Goal: Task Accomplishment & Management: Use online tool/utility

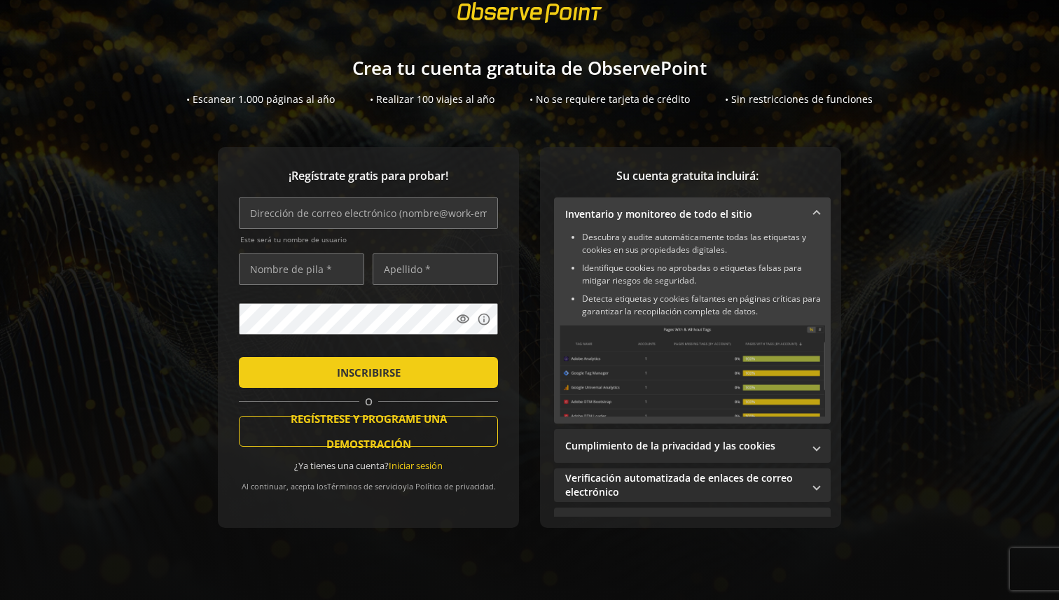
scroll to position [46, 0]
click at [382, 223] on input "text" at bounding box center [368, 214] width 259 height 32
click at [375, 216] on input "text" at bounding box center [368, 214] width 259 height 32
click at [326, 261] on input "text" at bounding box center [301, 270] width 125 height 32
click at [403, 268] on input "text" at bounding box center [435, 270] width 125 height 32
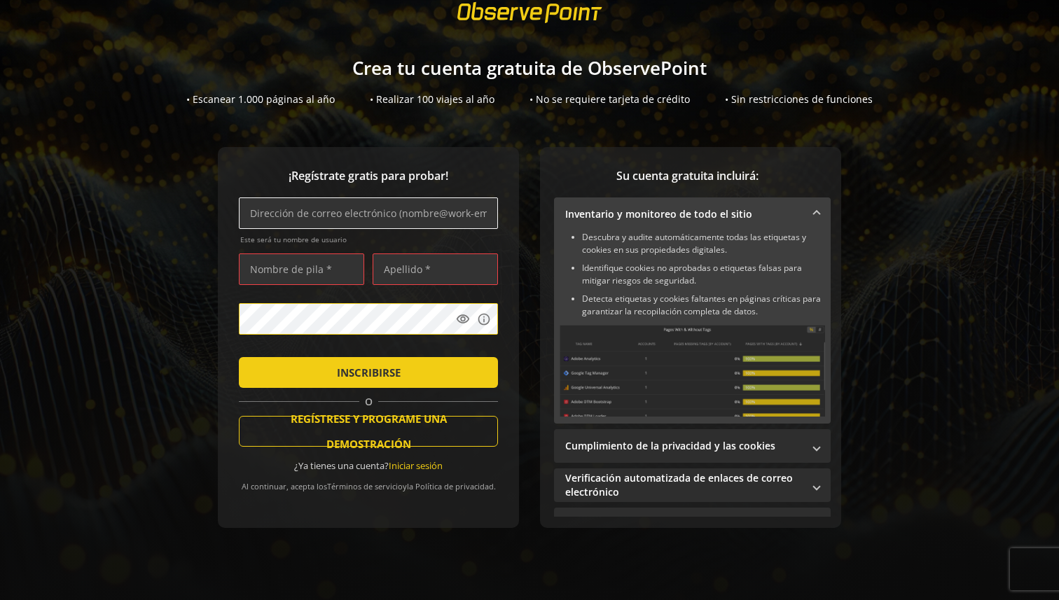
click at [364, 226] on input "text" at bounding box center [368, 214] width 259 height 32
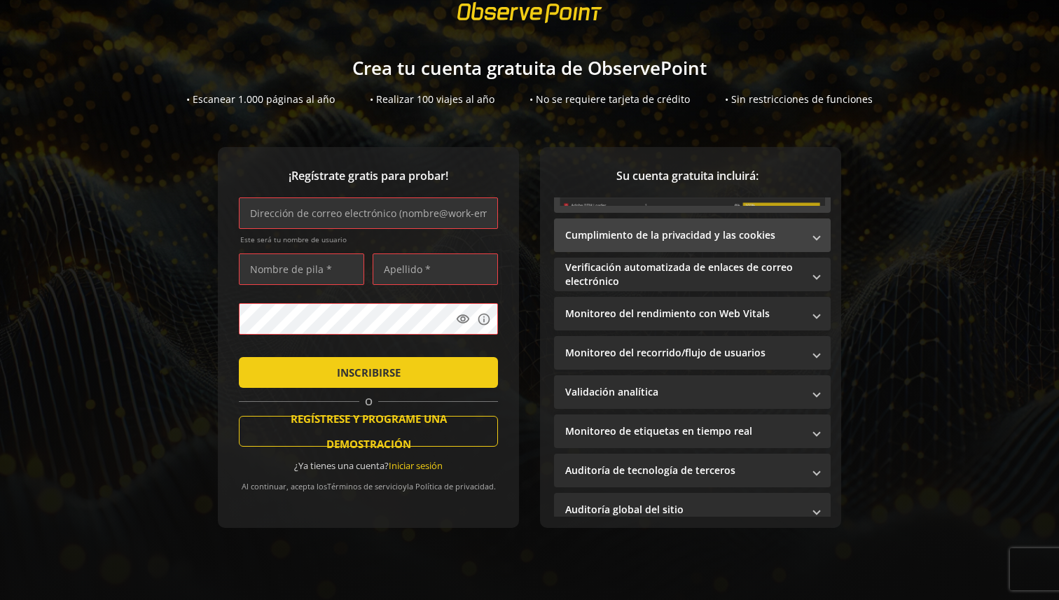
scroll to position [221, 0]
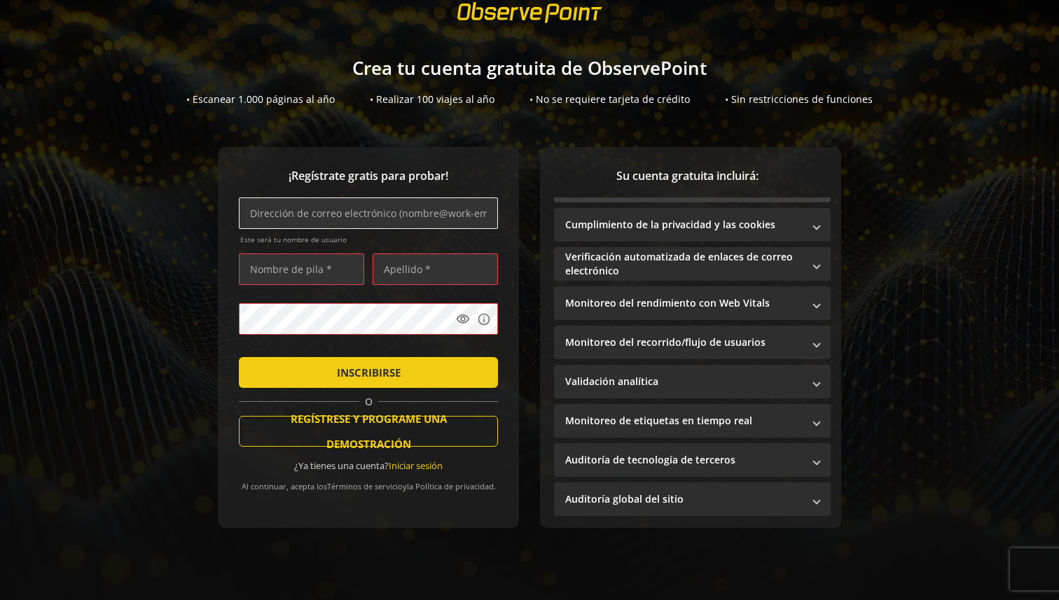
click at [379, 207] on input "text" at bounding box center [368, 214] width 259 height 32
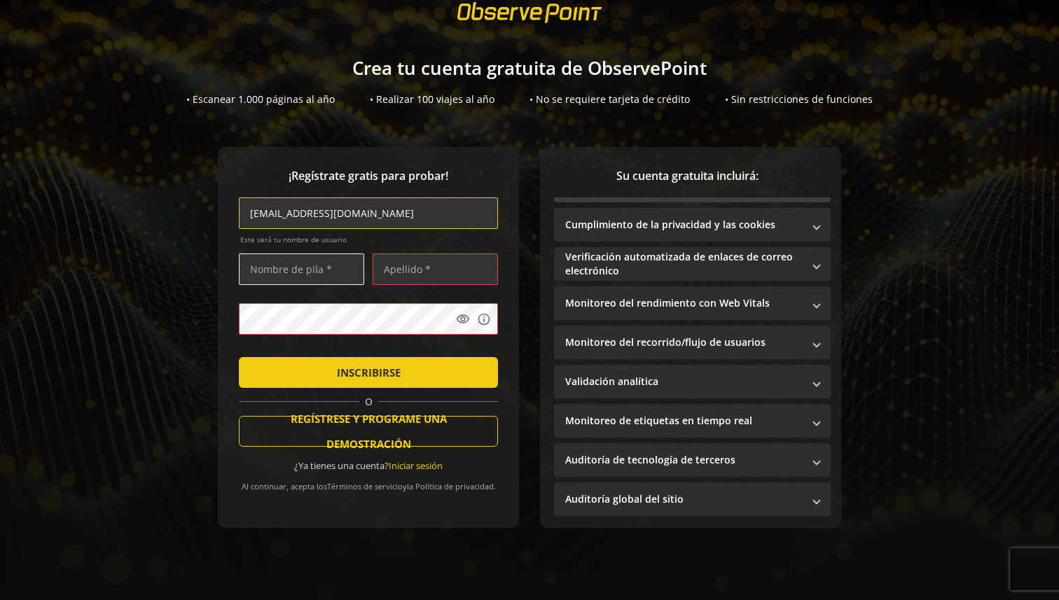
type input "[EMAIL_ADDRESS][DOMAIN_NAME]"
click at [326, 266] on input "text" at bounding box center [301, 270] width 125 height 32
type input "[PERSON_NAME]"
click at [398, 248] on div "[EMAIL_ADDRESS][DOMAIN_NAME] Este será tu nombre de usuario" at bounding box center [368, 225] width 259 height 55
click at [398, 259] on input "text" at bounding box center [435, 270] width 125 height 32
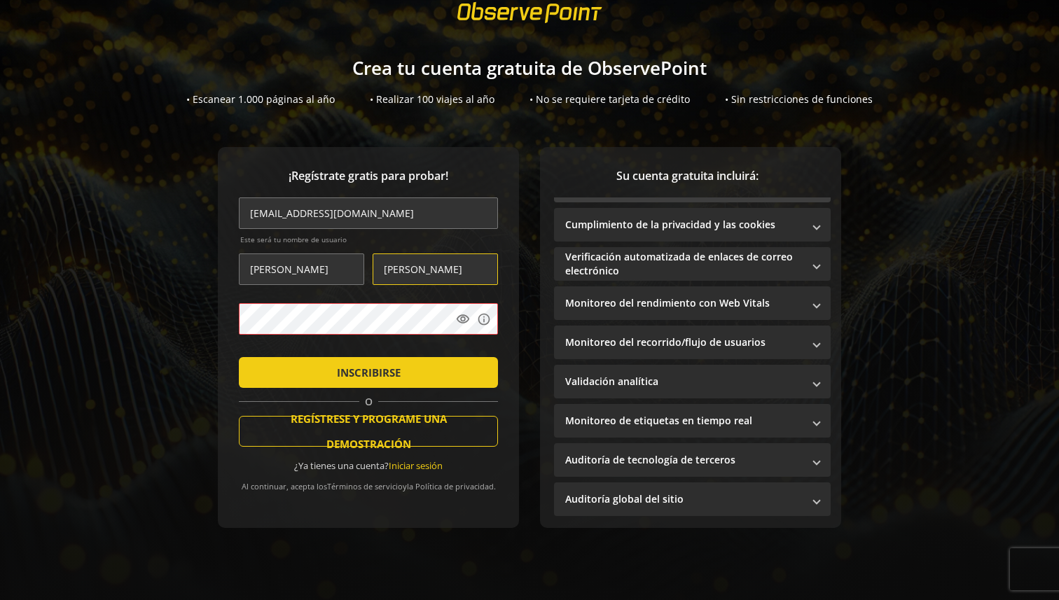
type input "[PERSON_NAME]"
click at [381, 370] on font "INSCRIBIRSE" at bounding box center [369, 373] width 64 height 14
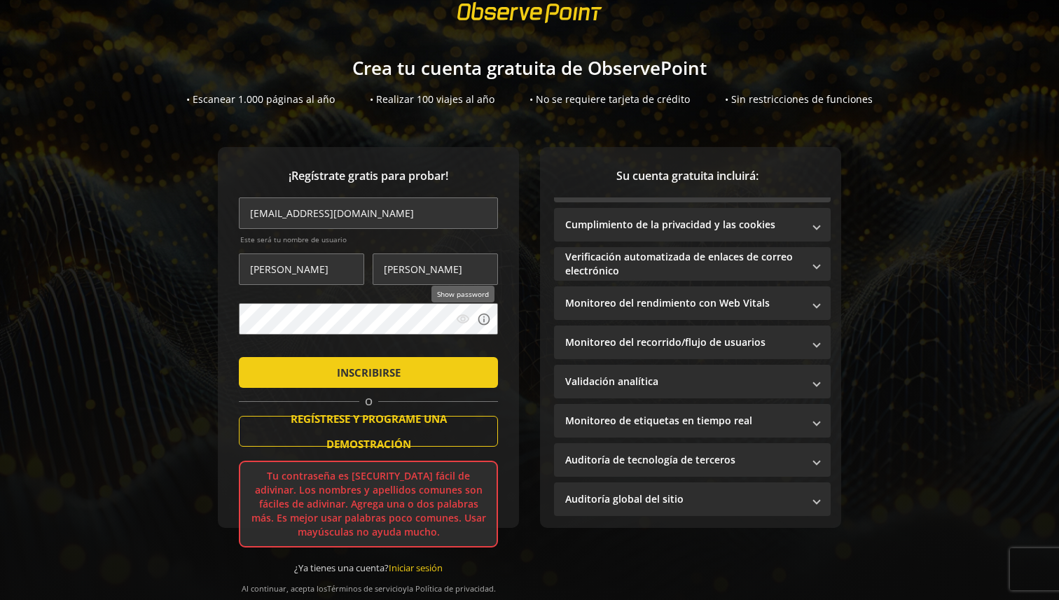
click at [461, 322] on mat-icon "visibility" at bounding box center [463, 319] width 14 height 14
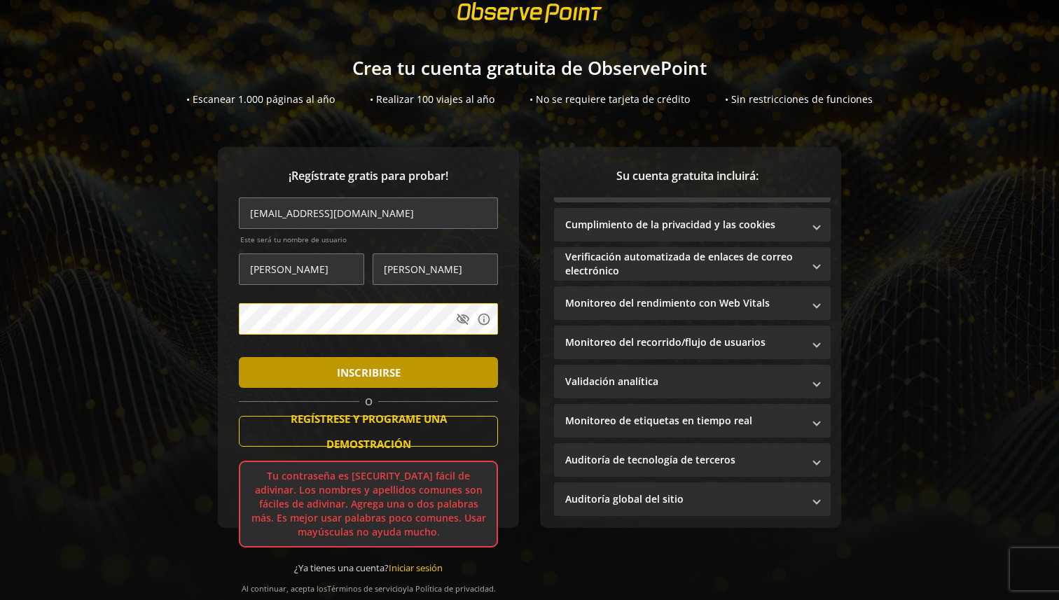
click at [381, 371] on font "INSCRIBIRSE" at bounding box center [369, 373] width 64 height 14
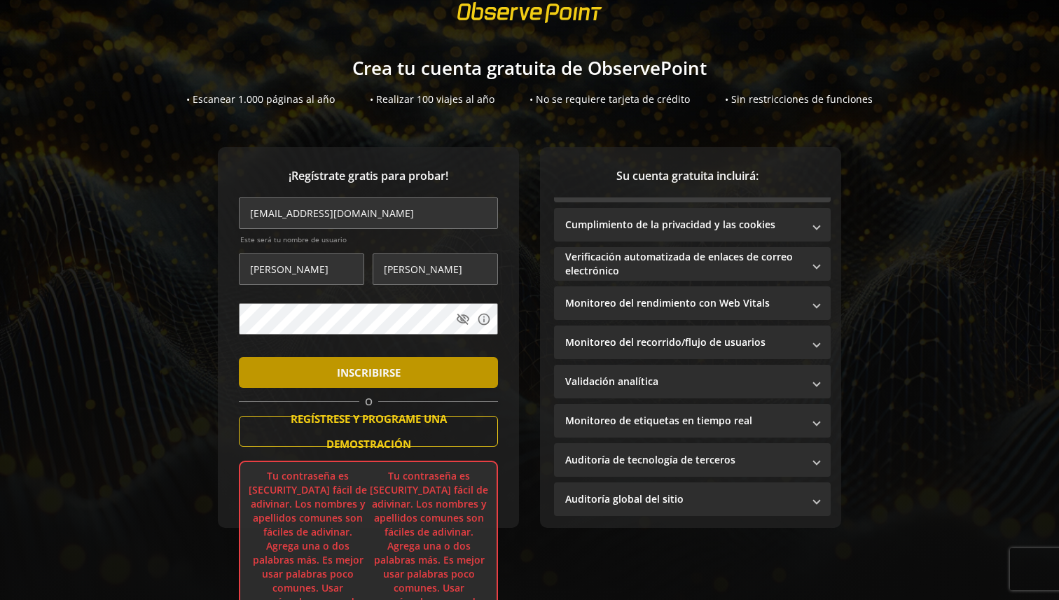
click at [384, 374] on font "INSCRIBIRSE" at bounding box center [369, 373] width 64 height 14
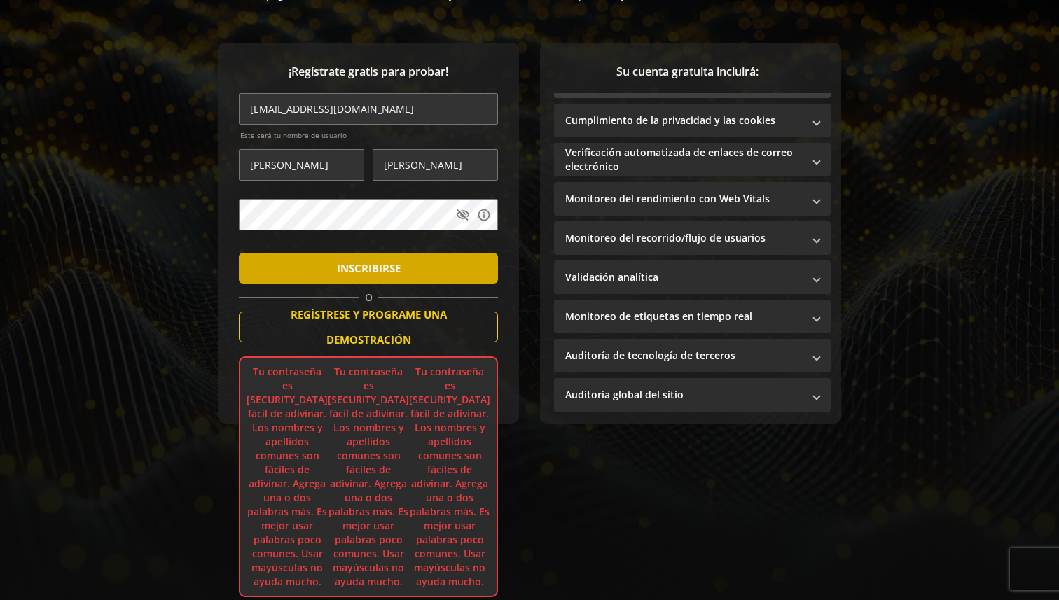
scroll to position [165, 0]
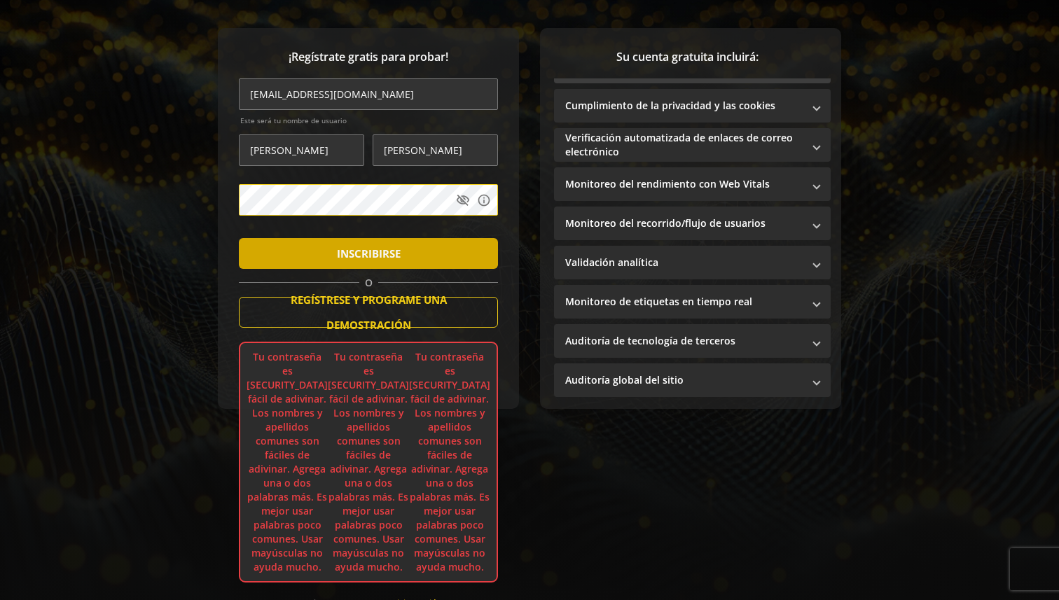
click at [350, 258] on font "INSCRIBIRSE" at bounding box center [369, 254] width 64 height 14
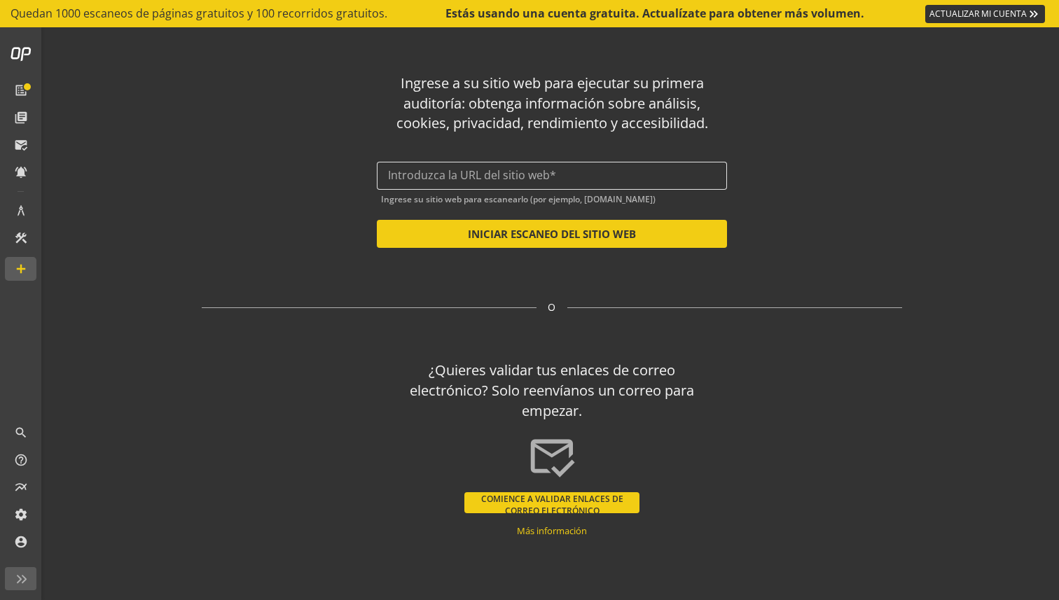
click at [483, 182] on input "text" at bounding box center [552, 175] width 328 height 13
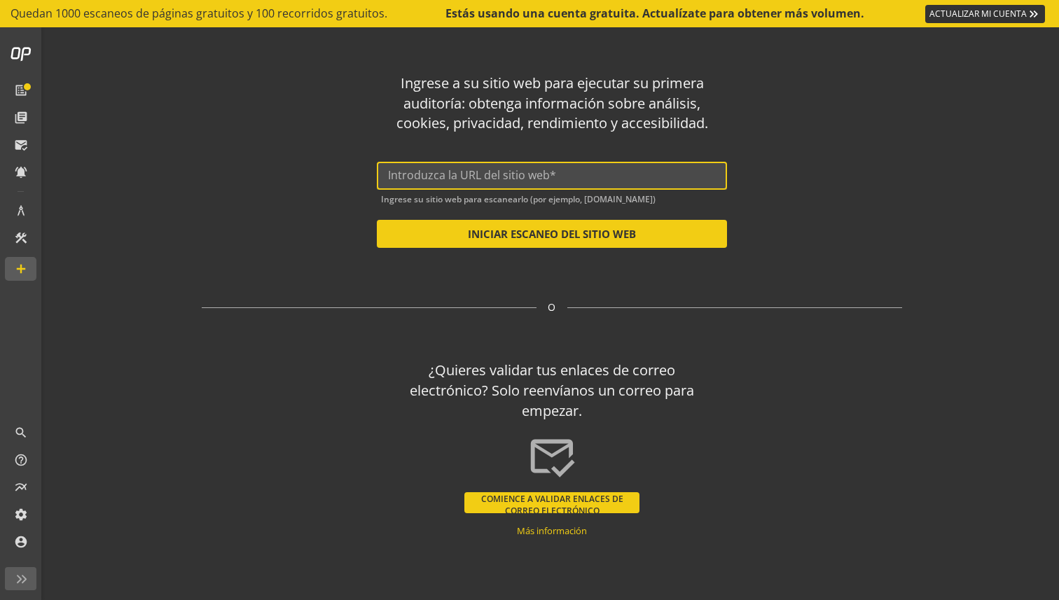
paste input "[URL][DOMAIN_NAME]"
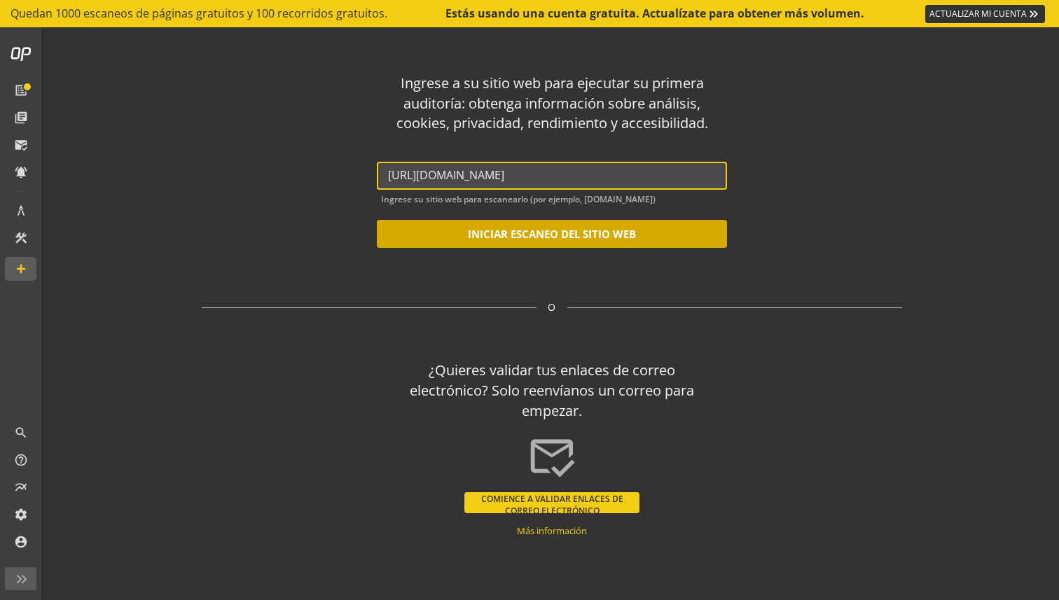
type input "[URL][DOMAIN_NAME]"
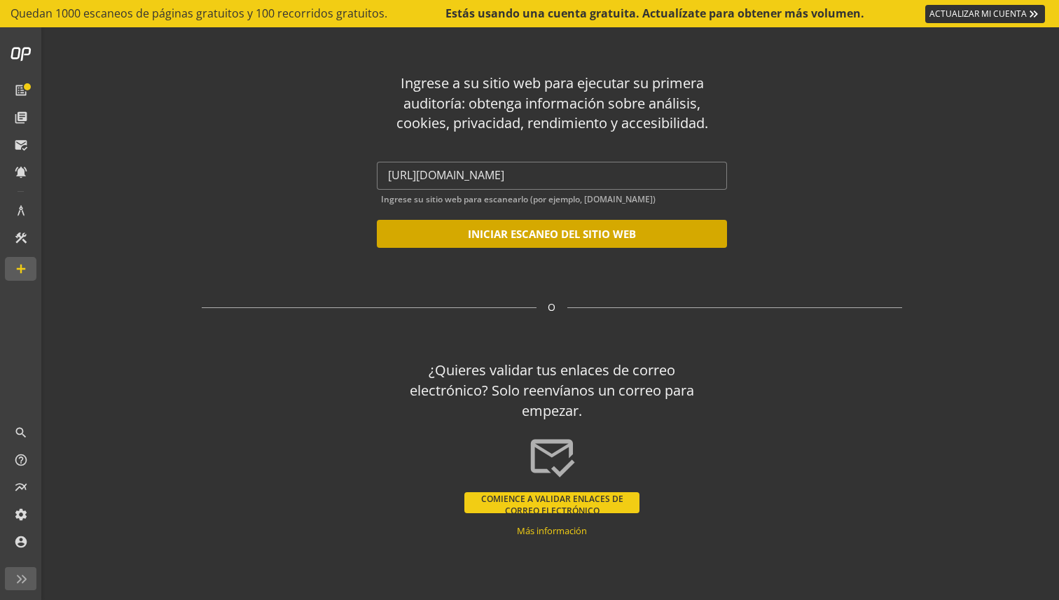
click at [497, 241] on font "INICIAR ESCANEO DEL SITIO WEB" at bounding box center [552, 234] width 168 height 14
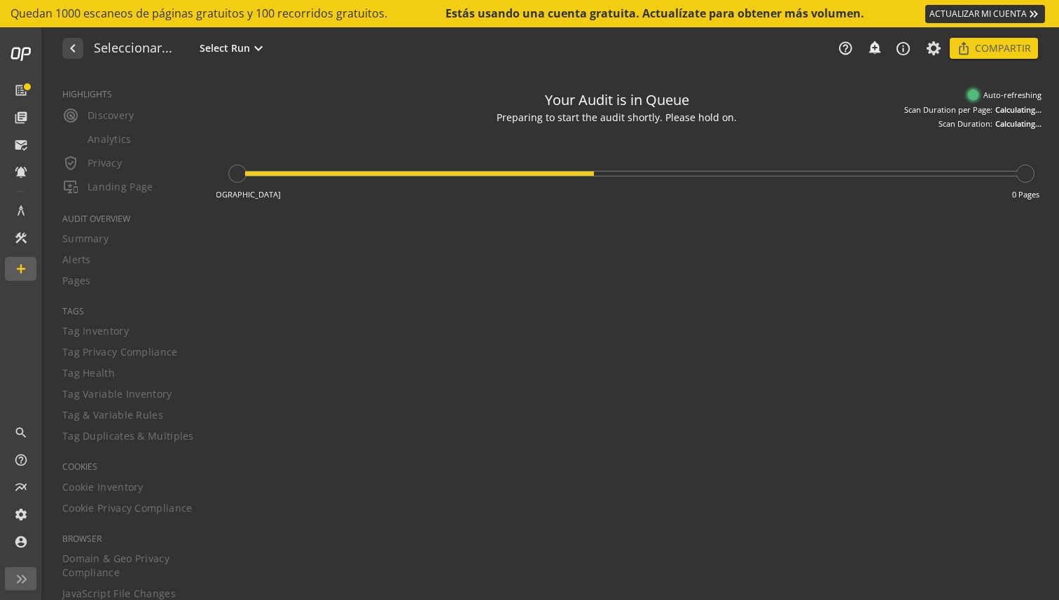
type textarea "Notes can include: -a description of what this audit is validating -changes in …"
